Goal: Communication & Community: Answer question/provide support

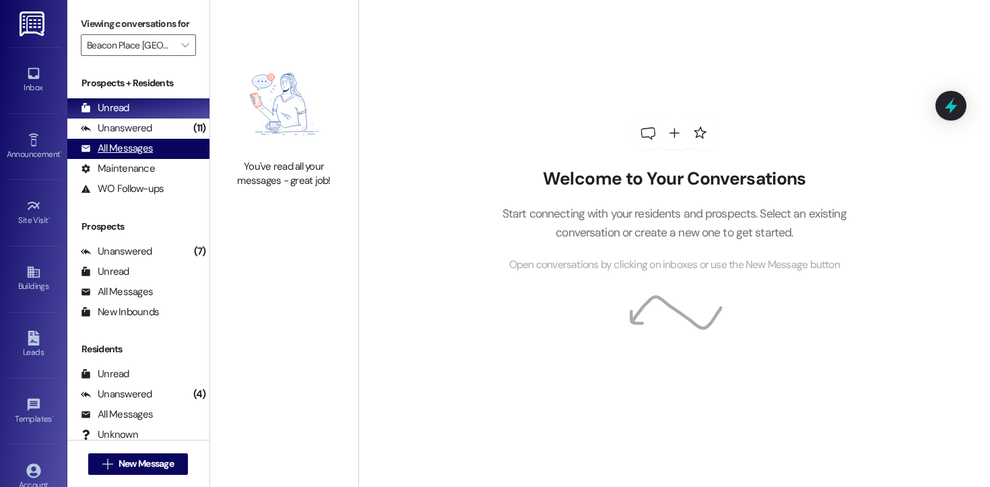
click at [152, 155] on div "All Messages (undefined)" at bounding box center [138, 149] width 142 height 20
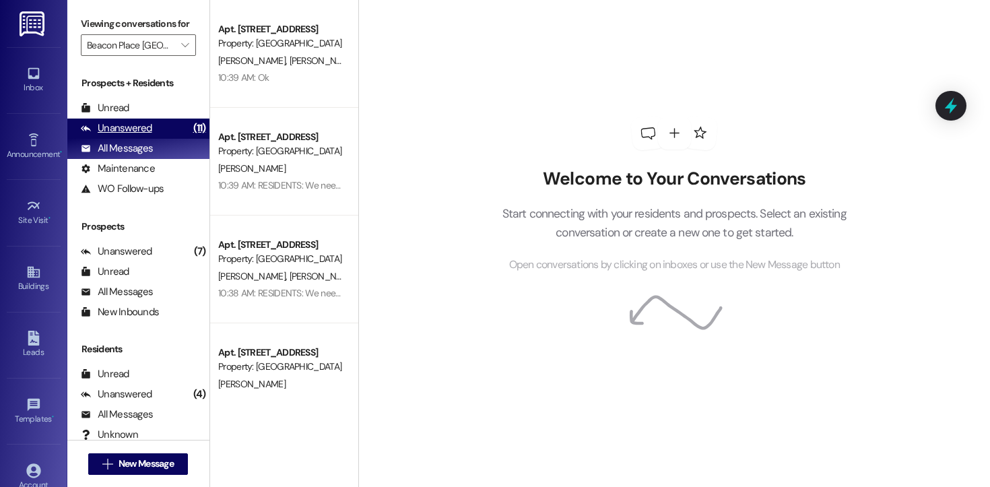
click at [145, 135] on div "Unanswered" at bounding box center [116, 128] width 71 height 14
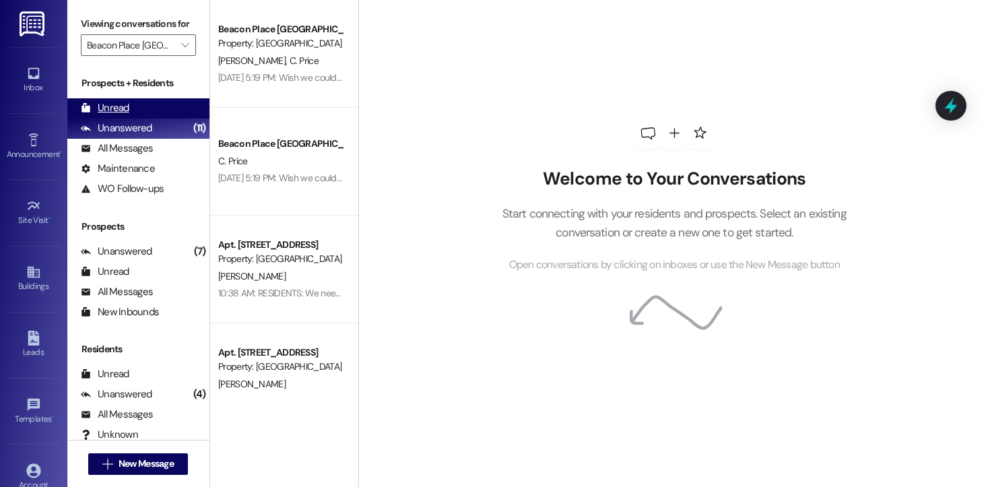
click at [125, 115] on div "Unread" at bounding box center [105, 108] width 48 height 14
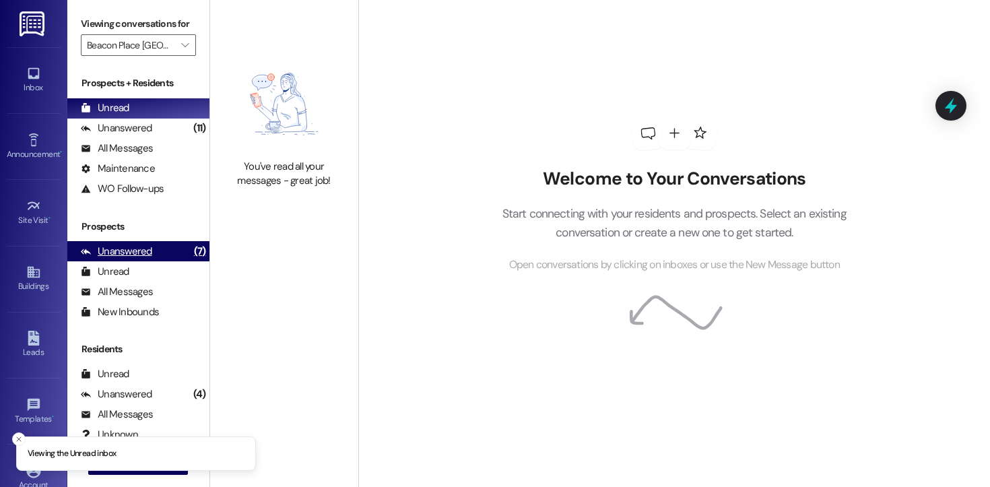
click at [150, 261] on div "Unanswered (7)" at bounding box center [138, 251] width 142 height 20
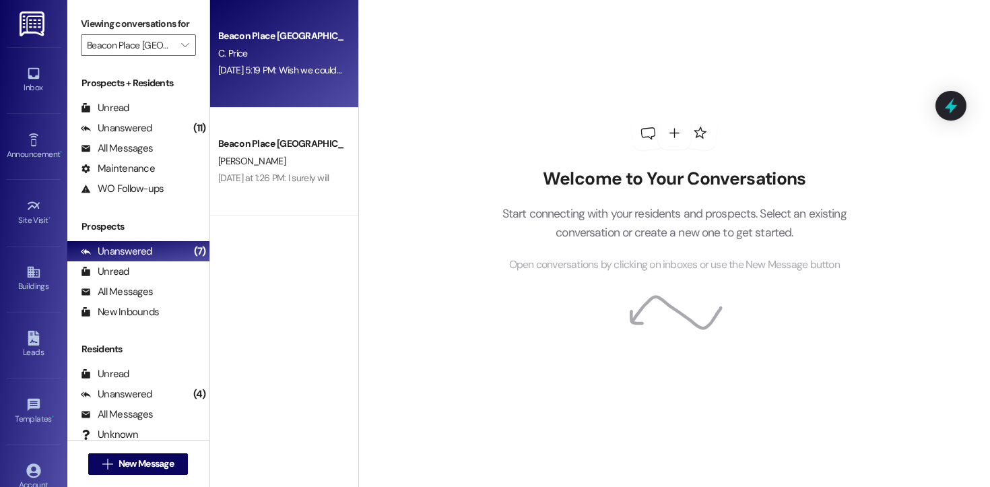
click at [256, 77] on div "[DATE] 5:19 PM: Wish we could make it [DATE] 5:19 PM: Wish we could make it" at bounding box center [280, 70] width 127 height 17
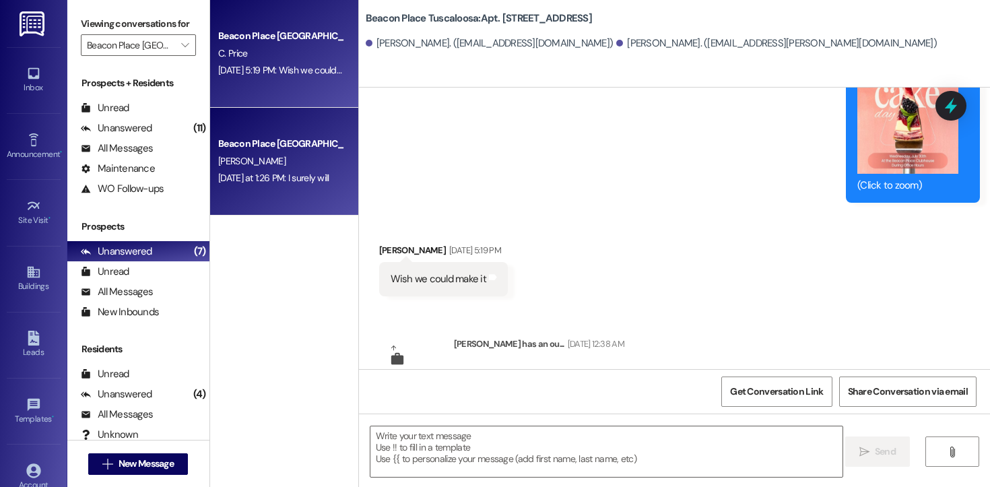
click at [270, 143] on div "Beacon Place [GEOGRAPHIC_DATA] Prospect" at bounding box center [280, 144] width 125 height 14
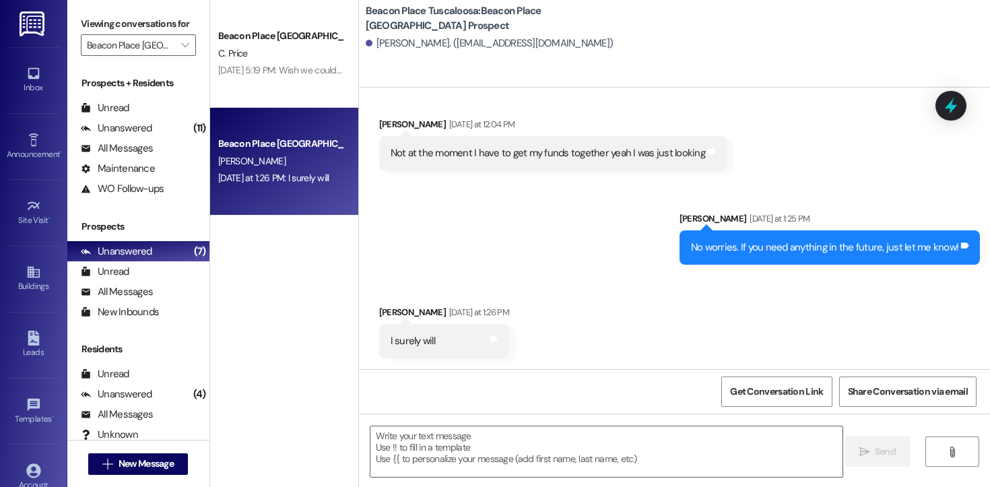
scroll to position [322, 0]
